Goal: Task Accomplishment & Management: Manage account settings

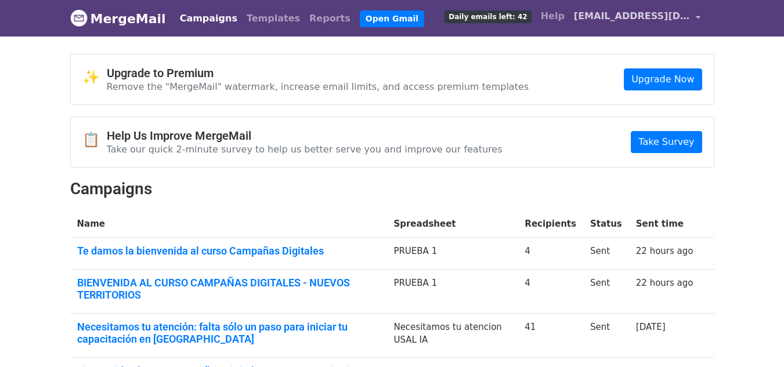
click at [693, 18] on link "[EMAIL_ADDRESS][DOMAIN_NAME]" at bounding box center [637, 18] width 136 height 27
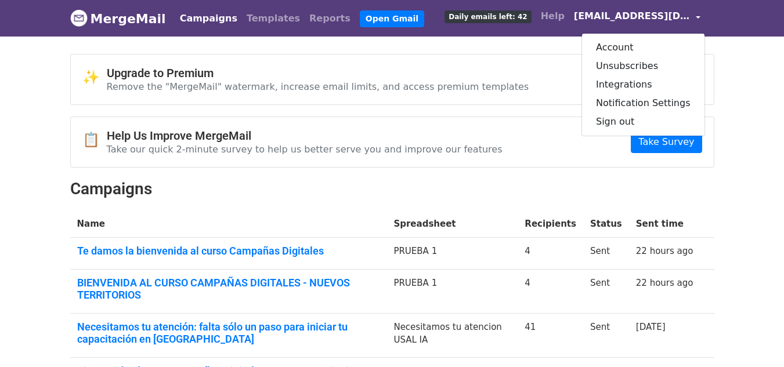
click at [443, 26] on div "Campaigns Templates Reports Open Gmail Daily emails left: 42 Help info@keytton.…" at bounding box center [436, 18] width 535 height 27
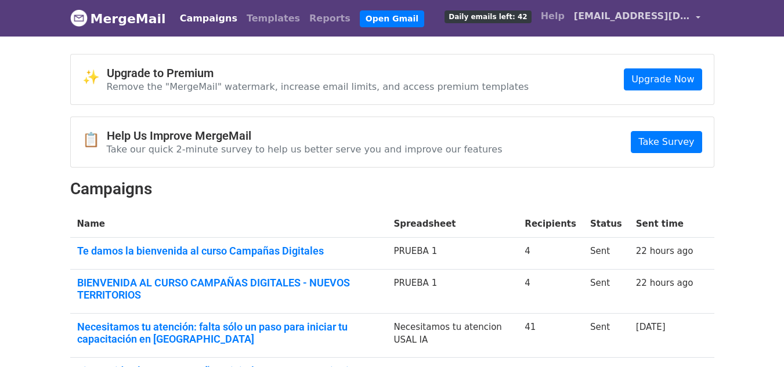
click at [650, 18] on span "[EMAIL_ADDRESS][DOMAIN_NAME]" at bounding box center [632, 16] width 116 height 14
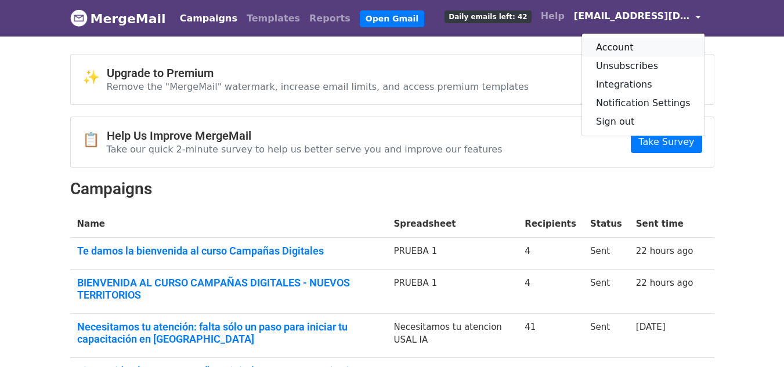
click at [633, 44] on link "Account" at bounding box center [643, 47] width 122 height 19
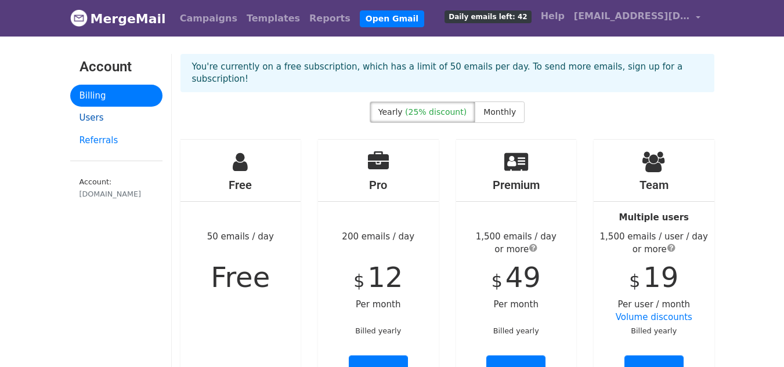
click at [93, 121] on link "Users" at bounding box center [116, 118] width 92 height 23
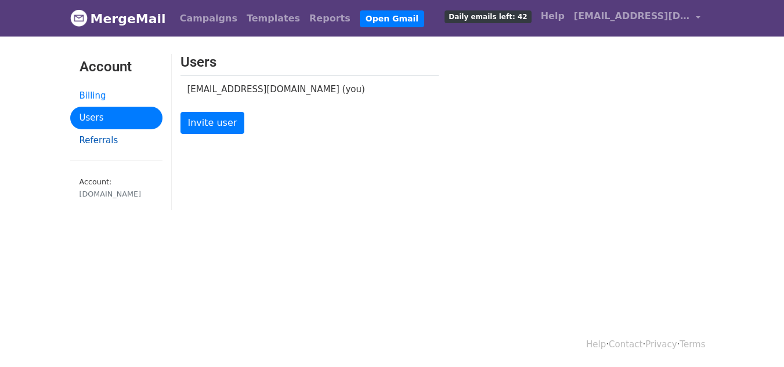
click at [116, 142] on link "Referrals" at bounding box center [116, 140] width 92 height 23
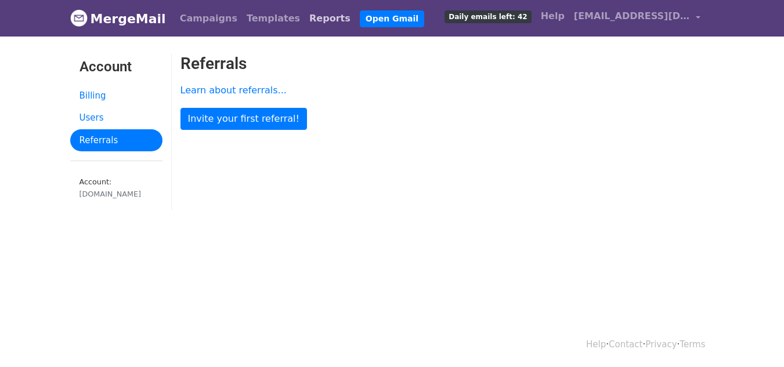
click at [305, 26] on link "Reports" at bounding box center [330, 18] width 50 height 23
click at [630, 18] on span "[EMAIL_ADDRESS][DOMAIN_NAME]" at bounding box center [632, 16] width 116 height 14
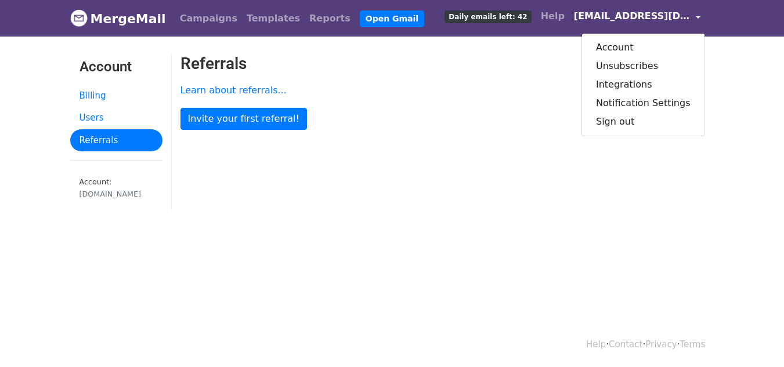
click at [524, 114] on div "Learn about referrals... Invite your first referral!" at bounding box center [355, 104] width 367 height 52
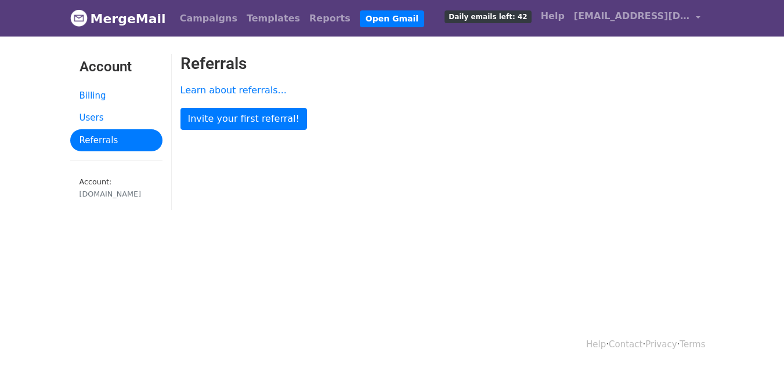
click at [531, 14] on span "Daily emails left: 42" at bounding box center [487, 16] width 86 height 13
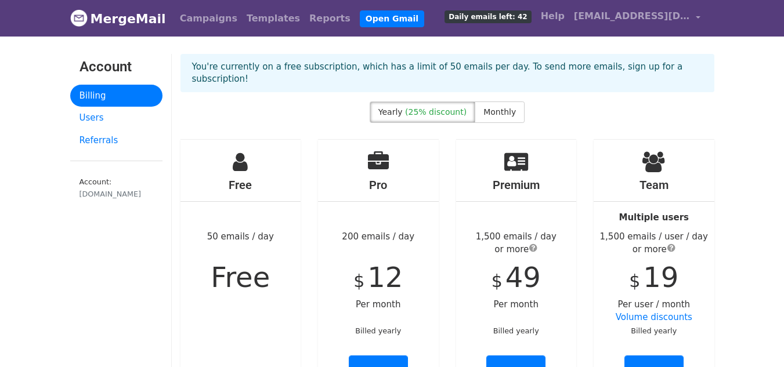
click at [102, 198] on div "[DOMAIN_NAME]" at bounding box center [116, 194] width 74 height 11
click at [103, 193] on div "[DOMAIN_NAME]" at bounding box center [116, 194] width 74 height 11
click at [100, 184] on small "Account: [DOMAIN_NAME]" at bounding box center [116, 188] width 74 height 22
click at [646, 15] on span "[EMAIL_ADDRESS][DOMAIN_NAME]" at bounding box center [632, 16] width 116 height 14
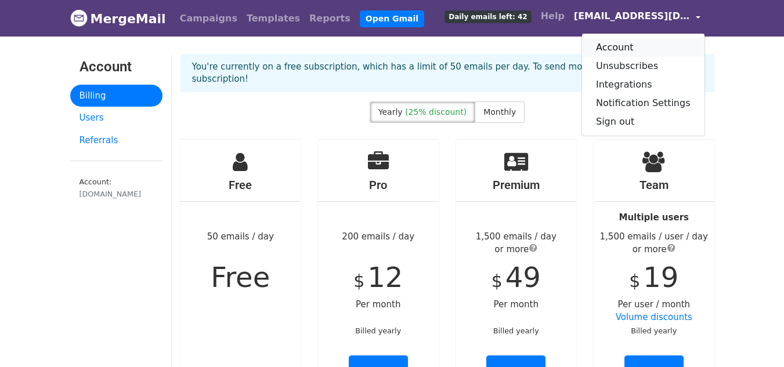
click at [640, 48] on link "Account" at bounding box center [643, 47] width 122 height 19
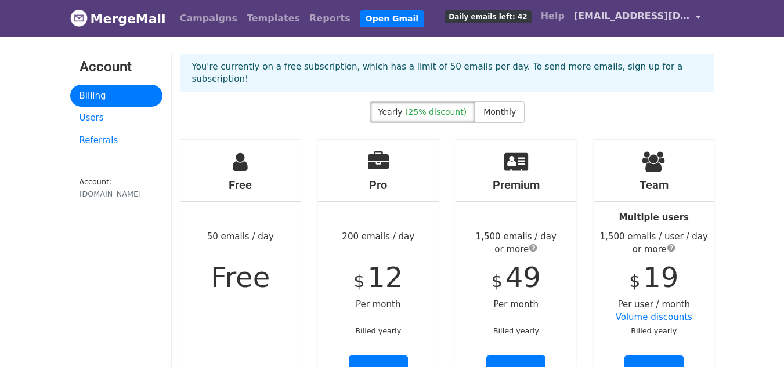
click at [636, 21] on span "[EMAIL_ADDRESS][DOMAIN_NAME]" at bounding box center [632, 16] width 116 height 14
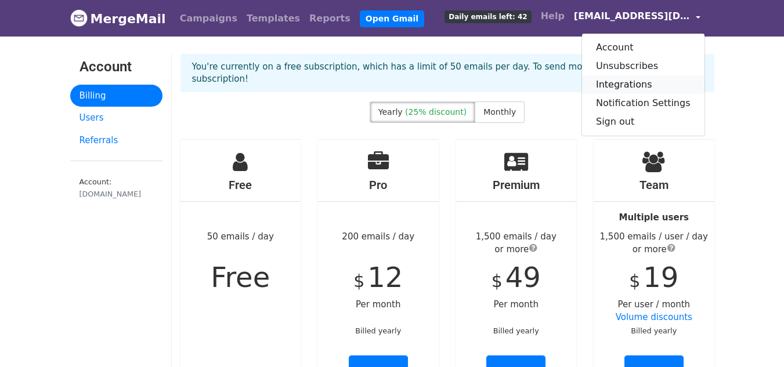
click at [641, 89] on link "Integrations" at bounding box center [643, 84] width 122 height 19
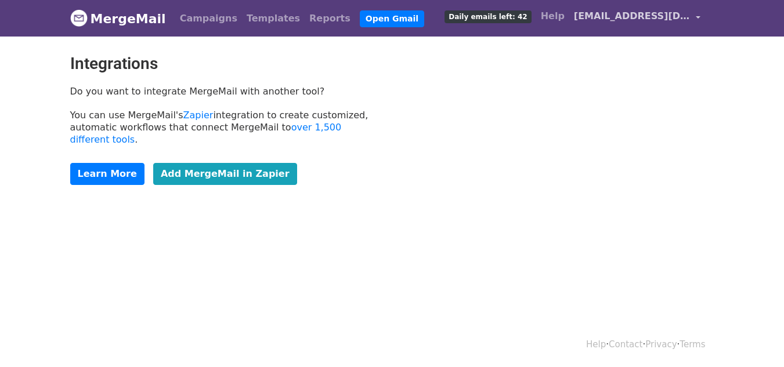
click at [677, 23] on link "[EMAIL_ADDRESS][DOMAIN_NAME]" at bounding box center [637, 18] width 136 height 27
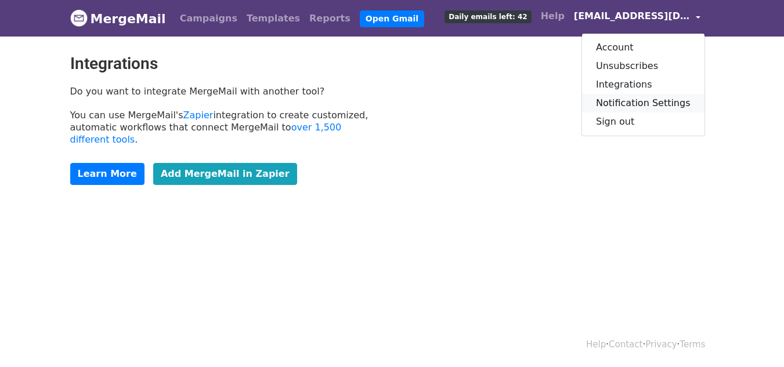
click at [674, 106] on link "Notification Settings" at bounding box center [643, 103] width 122 height 19
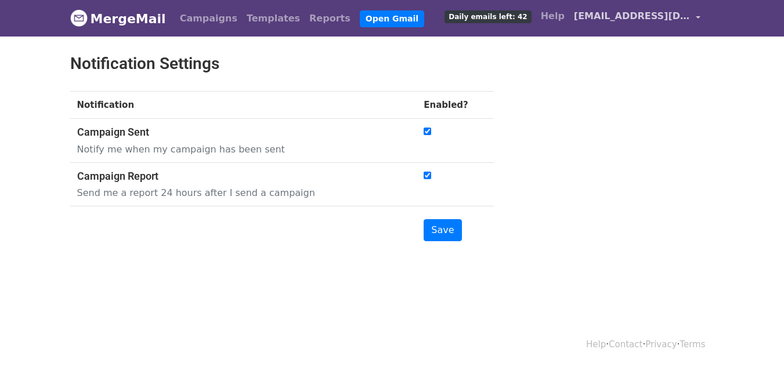
click at [623, 12] on span "[EMAIL_ADDRESS][DOMAIN_NAME]" at bounding box center [632, 16] width 116 height 14
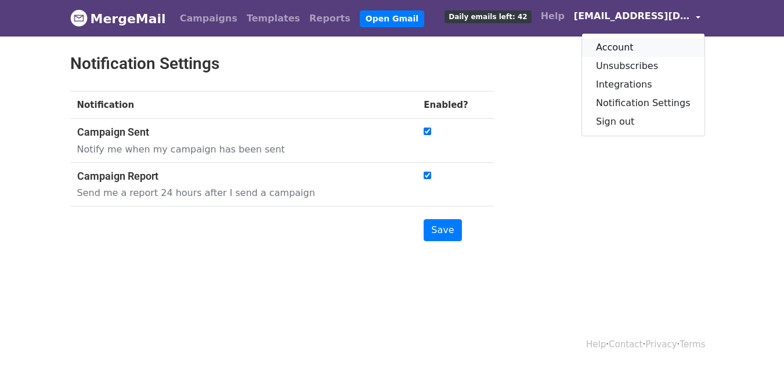
click at [625, 48] on link "Account" at bounding box center [643, 47] width 122 height 19
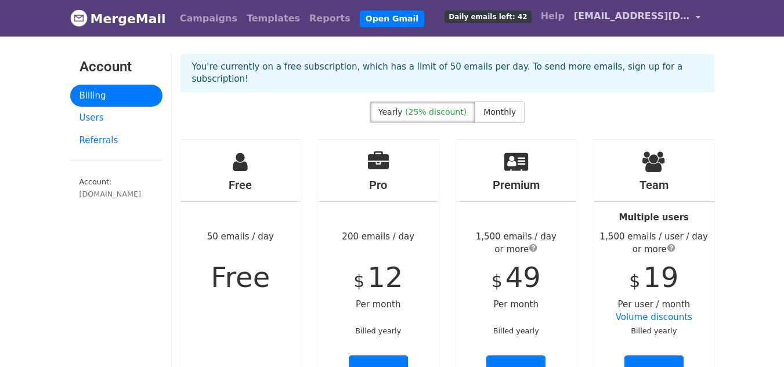
click at [645, 15] on span "[EMAIL_ADDRESS][DOMAIN_NAME]" at bounding box center [632, 16] width 116 height 14
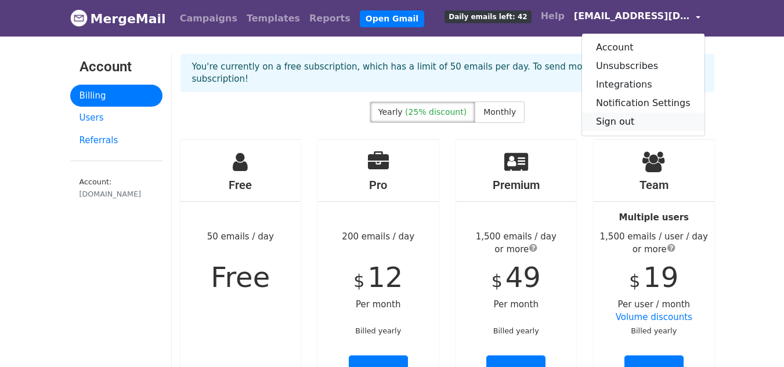
click at [626, 119] on link "Sign out" at bounding box center [643, 122] width 122 height 19
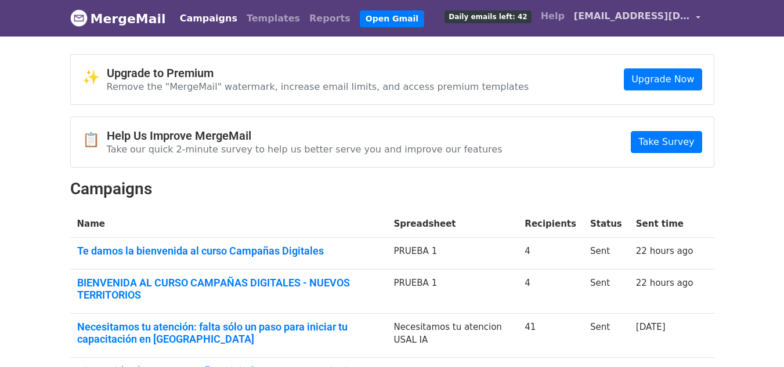
click at [631, 12] on span "[EMAIL_ADDRESS][DOMAIN_NAME]" at bounding box center [632, 16] width 116 height 14
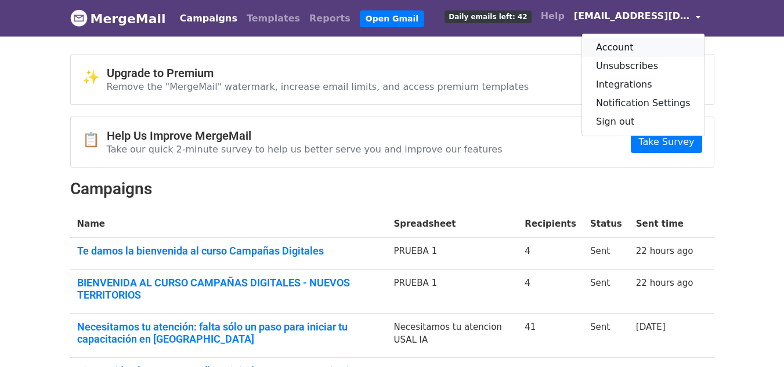
click at [640, 47] on link "Account" at bounding box center [643, 47] width 122 height 19
